Goal: Task Accomplishment & Management: Manage account settings

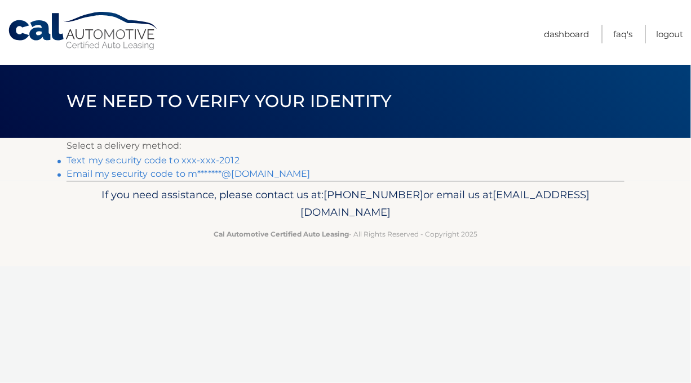
click at [186, 171] on link "Email my security code to m*******@outlook.com" at bounding box center [188, 173] width 244 height 11
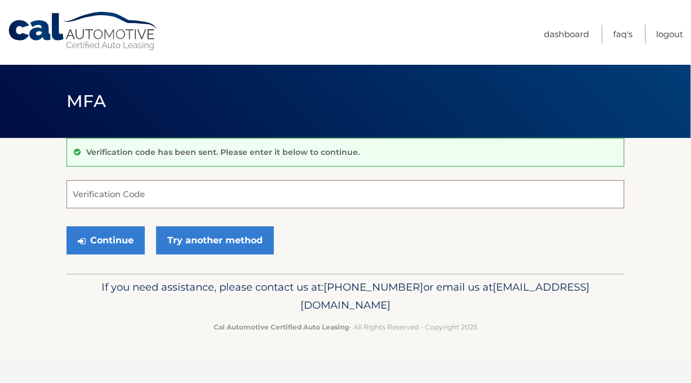
click at [189, 194] on input "Verification Code" at bounding box center [345, 194] width 558 height 28
type input "8"
type input "988286"
click at [113, 243] on button "Continue" at bounding box center [105, 241] width 78 height 28
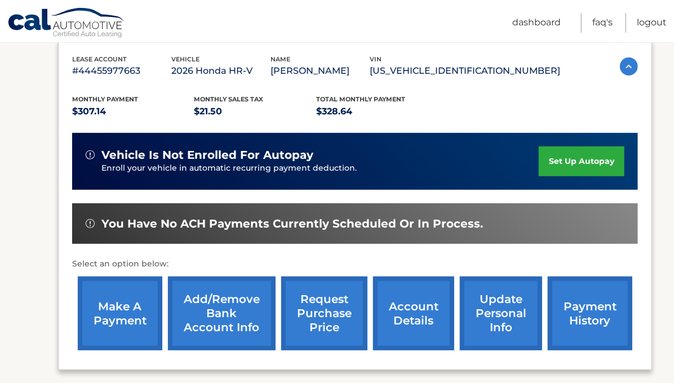
scroll to position [200, 0]
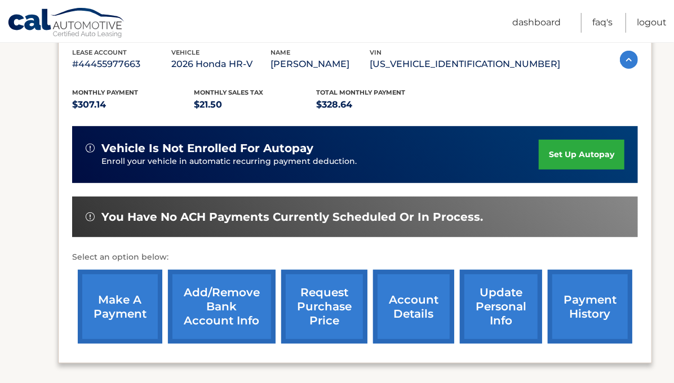
click at [139, 305] on link "make a payment" at bounding box center [120, 307] width 85 height 74
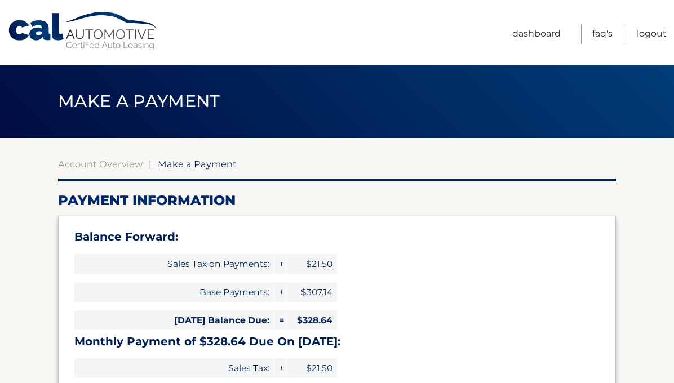
select select "NjI5NmEzNDAtODAyZi00MjM2LThjYzAtMTRlZWQ4ZDFiMjhl"
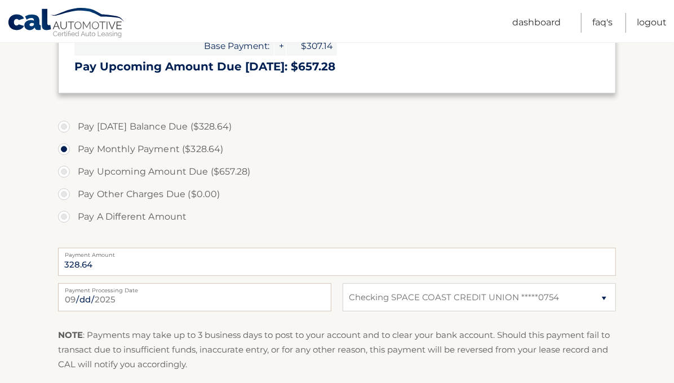
scroll to position [347, 0]
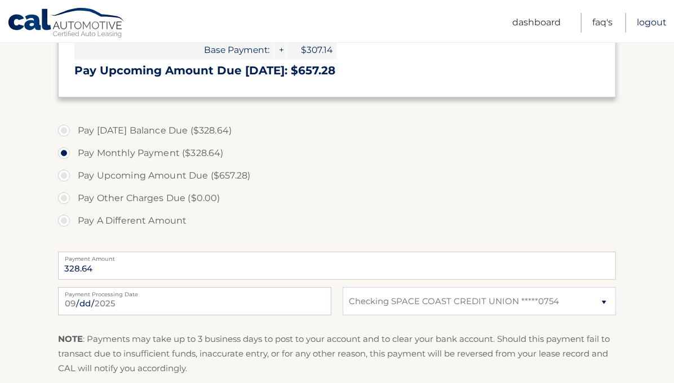
click at [656, 26] on link "Logout" at bounding box center [652, 23] width 30 height 20
